Goal: Task Accomplishment & Management: Manage account settings

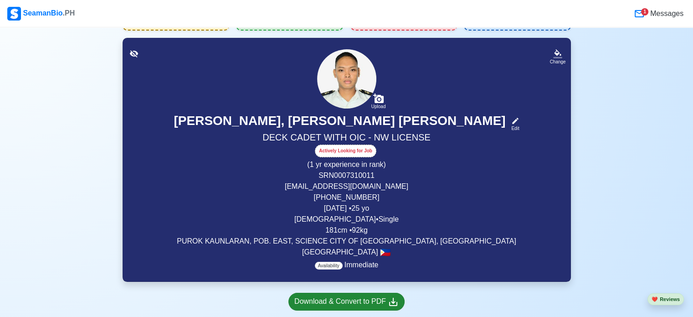
scroll to position [46, 0]
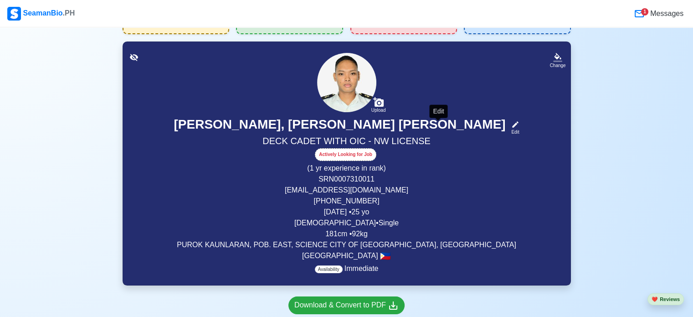
click at [511, 125] on icon at bounding box center [515, 124] width 8 height 8
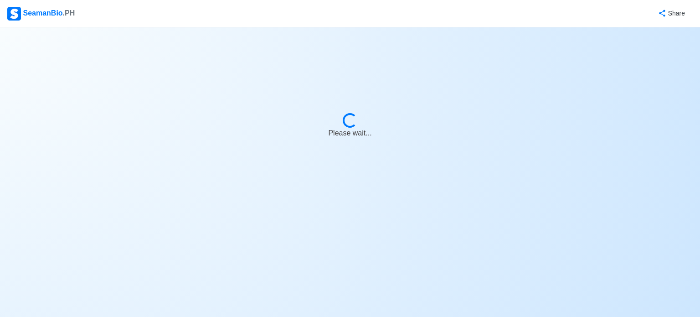
select select "Actively Looking for Job"
select select "Visible for Hiring"
select select "Single"
select select "[DEMOGRAPHIC_DATA]"
select select "PH"
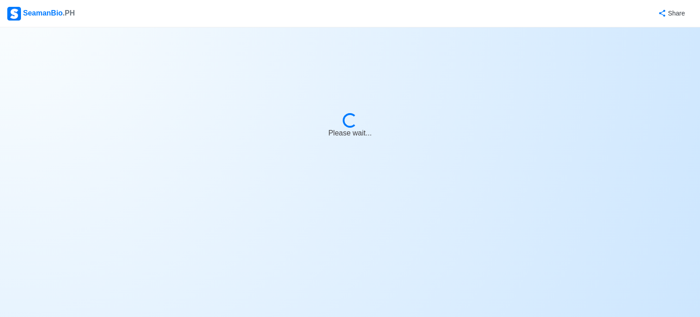
select select "1"
select select "0"
select select "4102416000000"
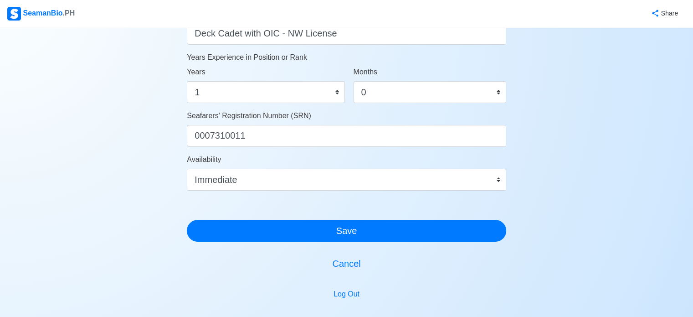
scroll to position [501, 0]
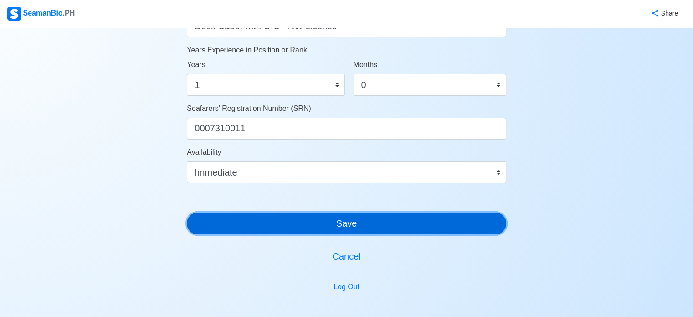
click at [292, 217] on button "Save" at bounding box center [346, 223] width 319 height 22
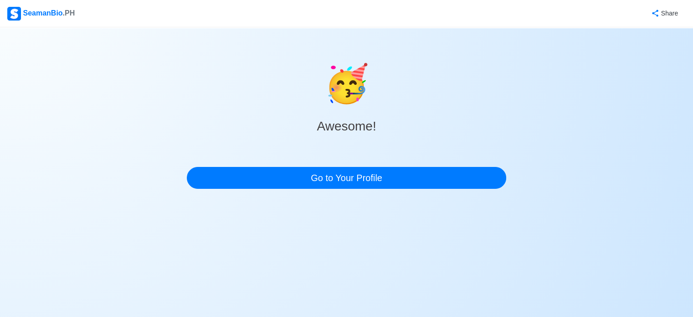
scroll to position [0, 0]
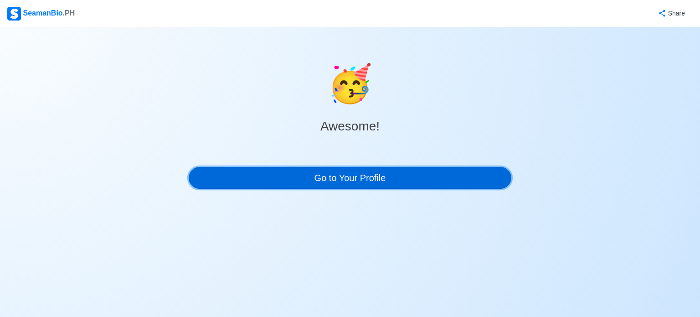
click at [305, 178] on link "Go to Your Profile" at bounding box center [350, 178] width 323 height 22
